Goal: Complete application form

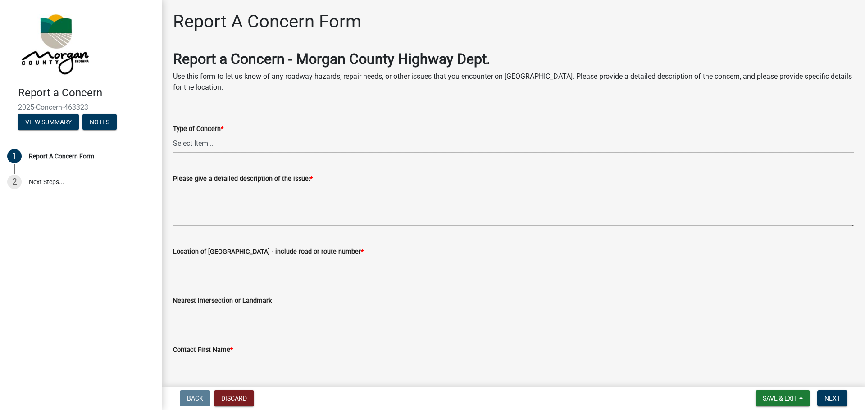
click at [206, 139] on select "Select Item... Pot Hole Patching Ditch Tree Sign Mowing Culvert Other" at bounding box center [513, 143] width 681 height 18
click at [173, 134] on select "Select Item... Pot Hole Patching Ditch Tree Sign Mowing Culvert Other" at bounding box center [513, 143] width 681 height 18
select select "05549d27-706b-4fc5-87d5-786b3b3055f9"
click at [217, 176] on label "Please give a detailed description of the issue: *" at bounding box center [243, 179] width 140 height 6
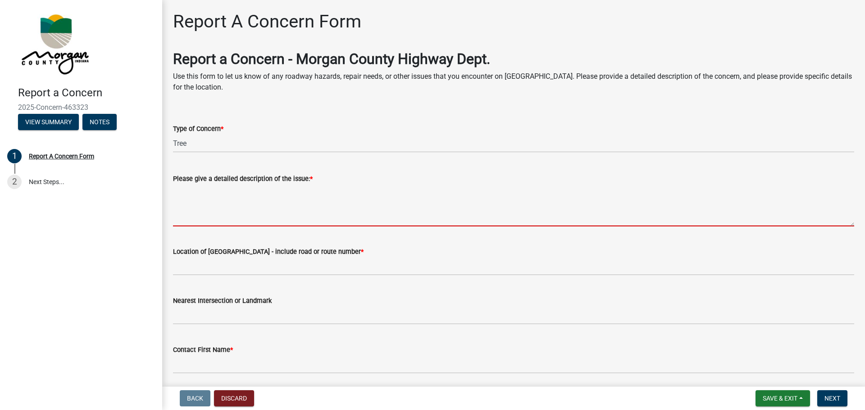
click at [217, 184] on textarea "Please give a detailed description of the issue: *" at bounding box center [513, 205] width 681 height 42
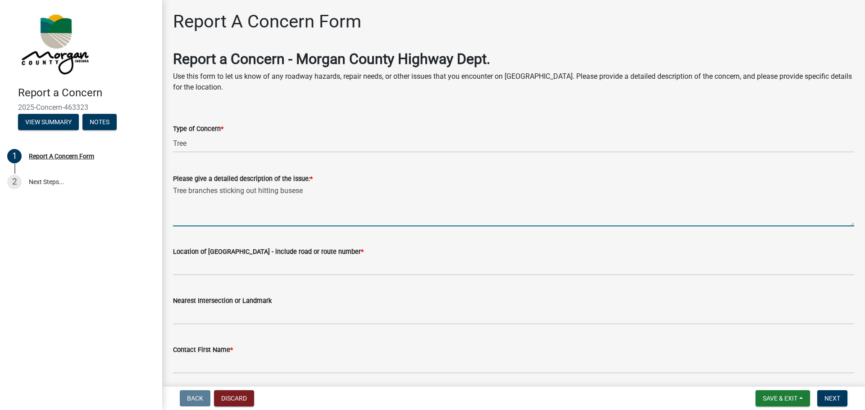
type textarea "Tree branches sticking out hitting busese"
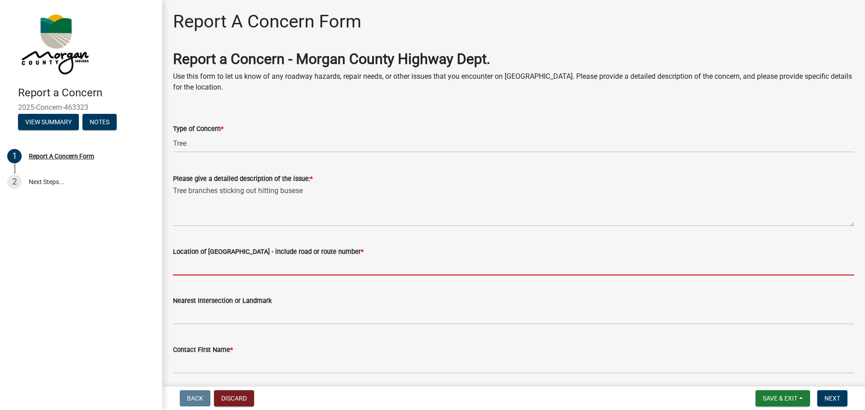
drag, startPoint x: 217, startPoint y: 265, endPoint x: 207, endPoint y: 253, distance: 15.7
click at [212, 258] on input "Location of [GEOGRAPHIC_DATA] - include road or route number *" at bounding box center [513, 266] width 681 height 18
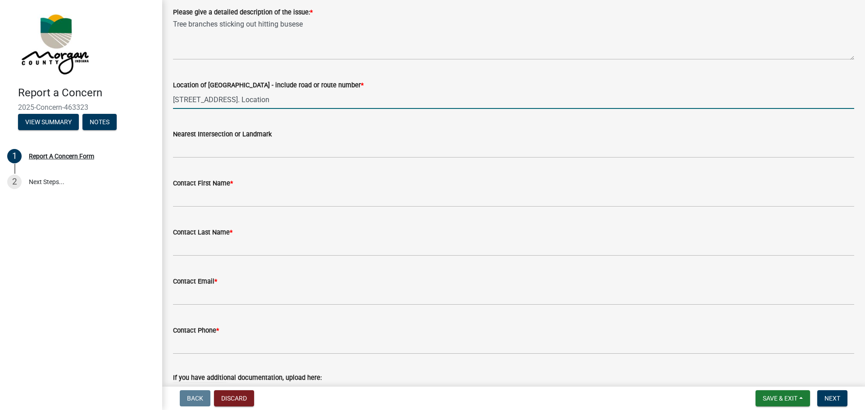
scroll to position [225, 0]
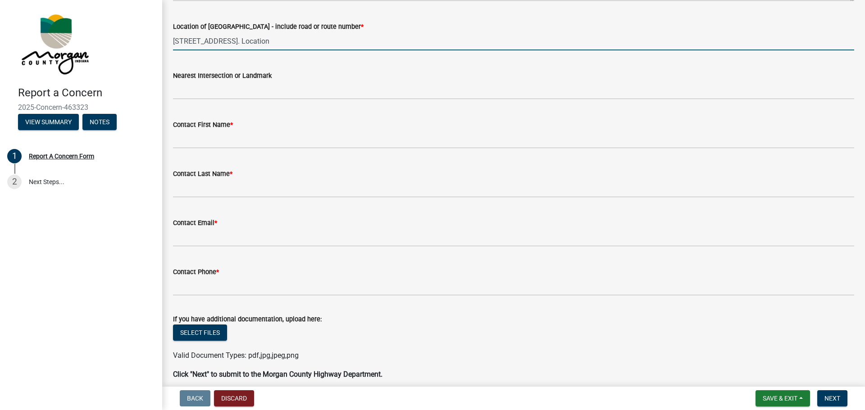
type input "[STREET_ADDRESS]. Location"
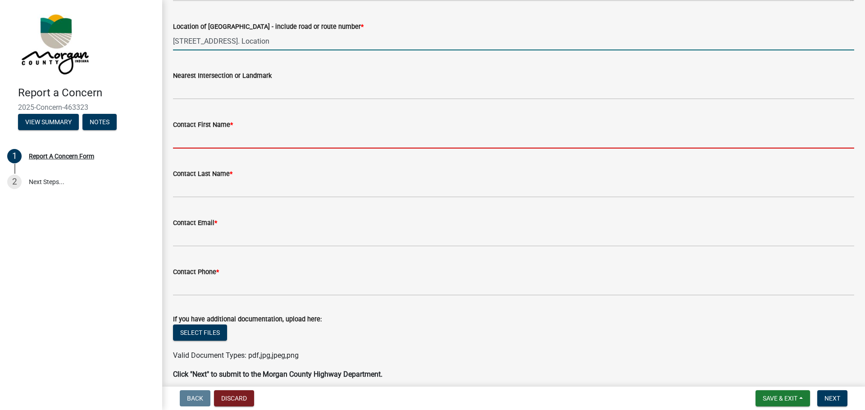
click at [191, 143] on input "Contact First Name *" at bounding box center [513, 139] width 681 height 18
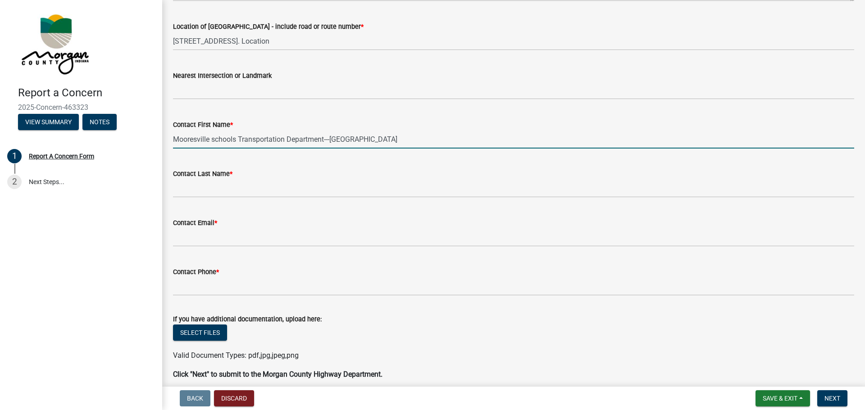
type input "Mooresville schools Transportation Department---[GEOGRAPHIC_DATA]"
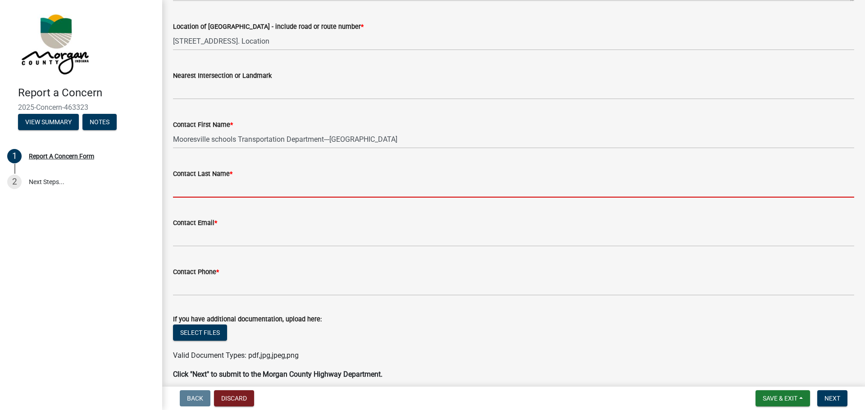
drag, startPoint x: 183, startPoint y: 186, endPoint x: 186, endPoint y: 175, distance: 11.3
click at [185, 185] on input "Contact Last Name *" at bounding box center [513, 188] width 681 height 18
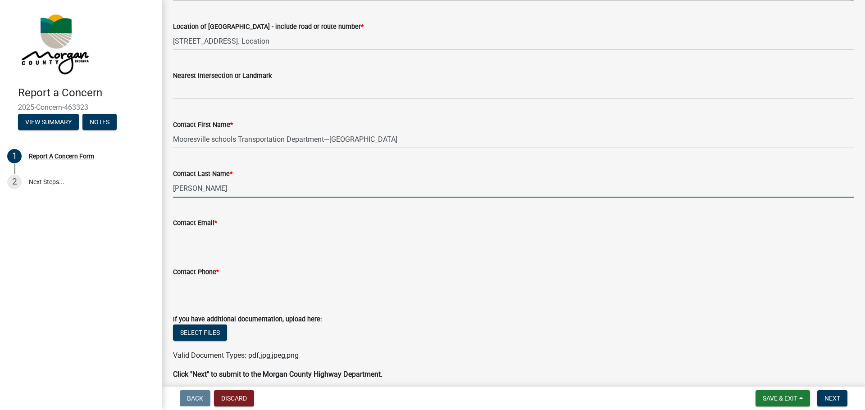
type input "[PERSON_NAME]"
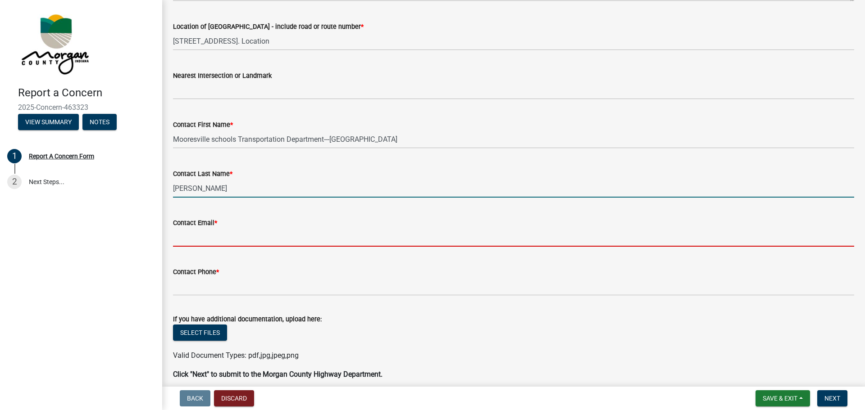
drag, startPoint x: 193, startPoint y: 236, endPoint x: 196, endPoint y: 231, distance: 5.9
click at [193, 236] on input "Contact Email *" at bounding box center [513, 237] width 681 height 18
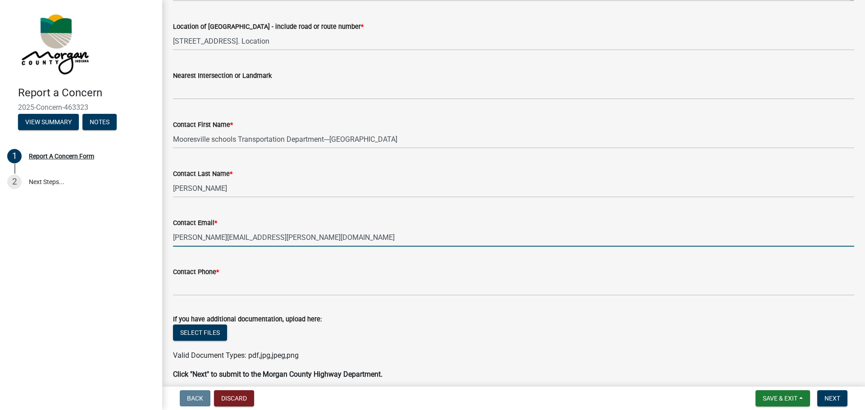
type input "[PERSON_NAME][EMAIL_ADDRESS][PERSON_NAME][DOMAIN_NAME]"
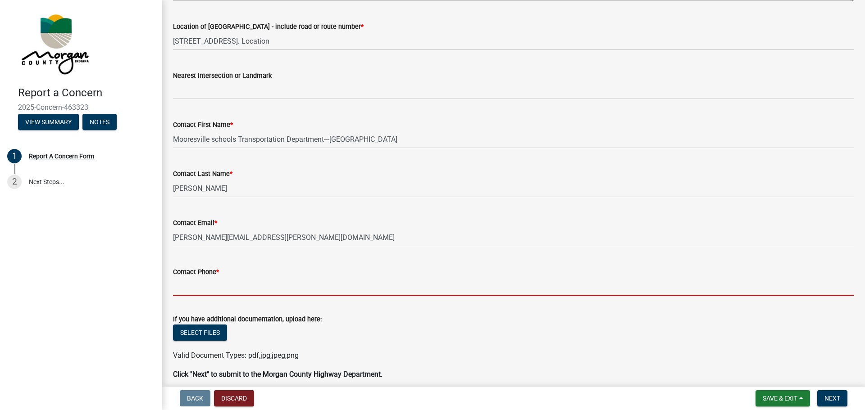
click at [199, 287] on input "Contact Phone *" at bounding box center [513, 286] width 681 height 18
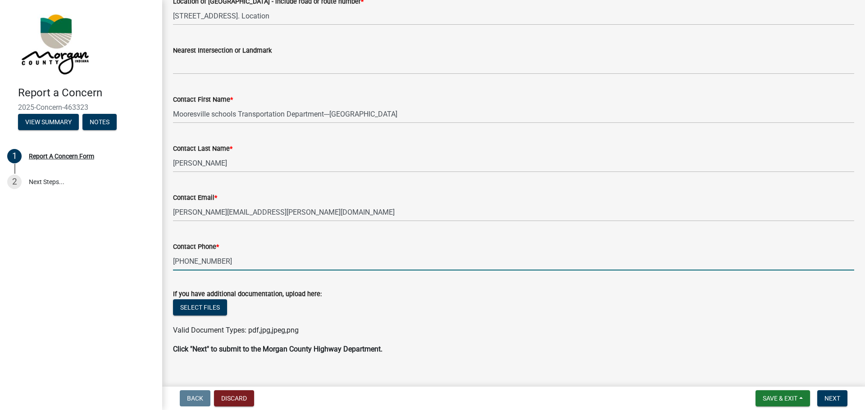
scroll to position [264, 0]
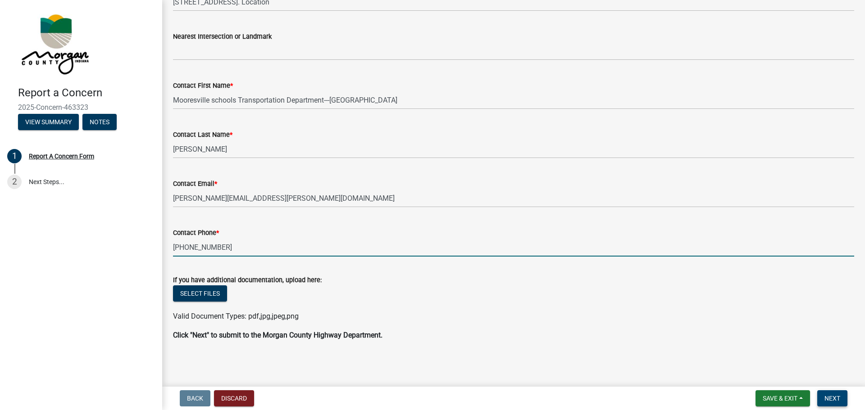
type input "[PHONE_NUMBER]"
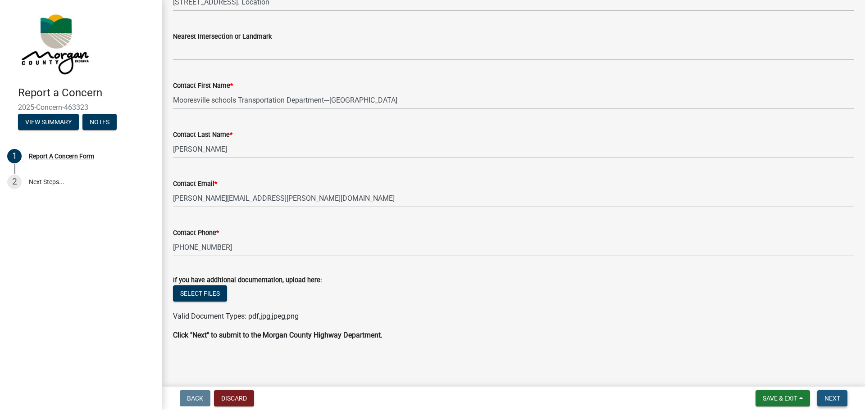
click at [827, 399] on span "Next" at bounding box center [832, 398] width 16 height 7
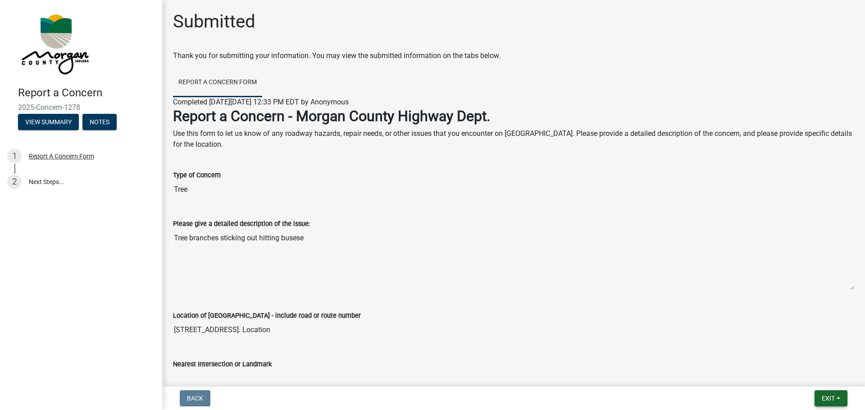
click at [832, 398] on span "Exit" at bounding box center [827, 398] width 13 height 7
click at [800, 374] on button "Save & Exit" at bounding box center [811, 375] width 72 height 22
